Goal: Information Seeking & Learning: Understand process/instructions

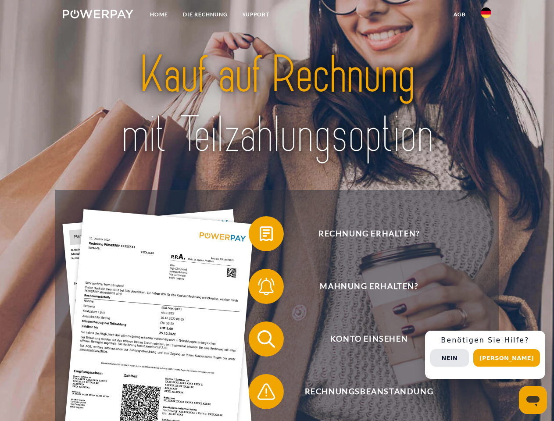
click at [98, 15] on img at bounding box center [98, 14] width 71 height 9
click at [486, 15] on img at bounding box center [486, 12] width 11 height 11
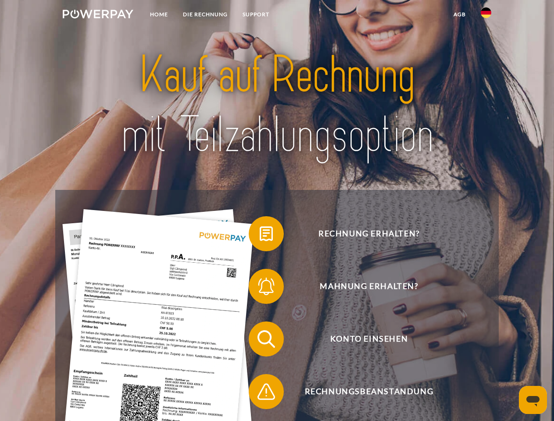
click at [459, 14] on link "agb" at bounding box center [459, 15] width 27 height 16
click at [260, 236] on span at bounding box center [253, 234] width 44 height 44
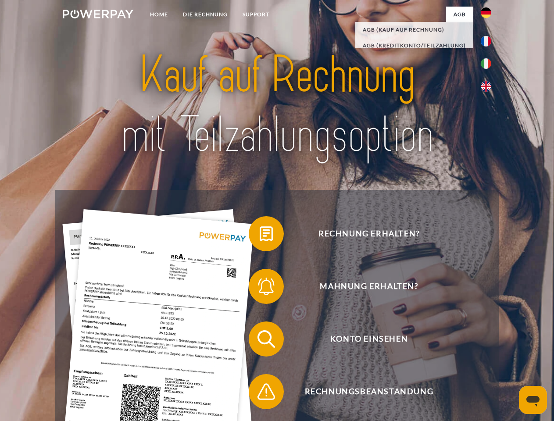
click at [260, 288] on span at bounding box center [253, 287] width 44 height 44
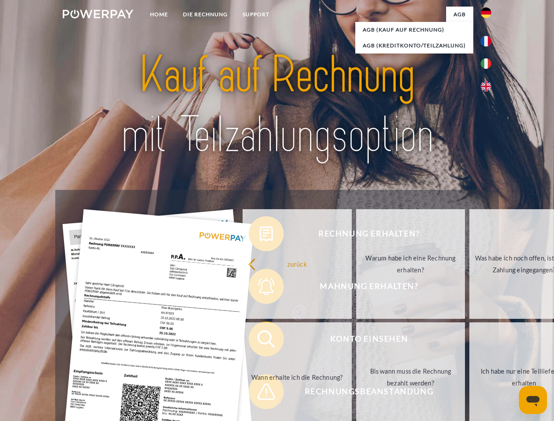
click at [356, 341] on link "Bis wann muss die Rechnung bezahlt werden?" at bounding box center [410, 377] width 109 height 110
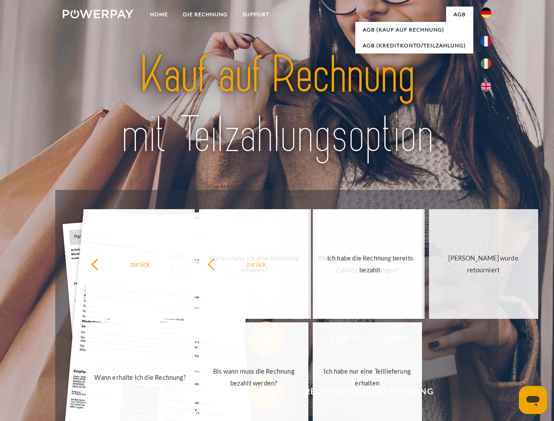
click at [260, 394] on span at bounding box center [253, 392] width 44 height 44
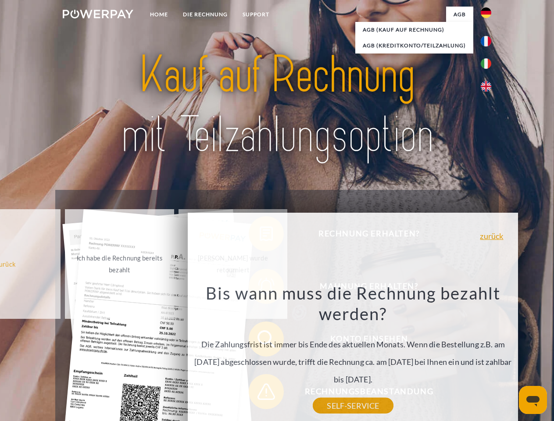
click at [488, 355] on div "Rechnung erhalten? Mahnung erhalten? Konto einsehen" at bounding box center [276, 365] width 443 height 351
